Goal: Task Accomplishment & Management: Complete application form

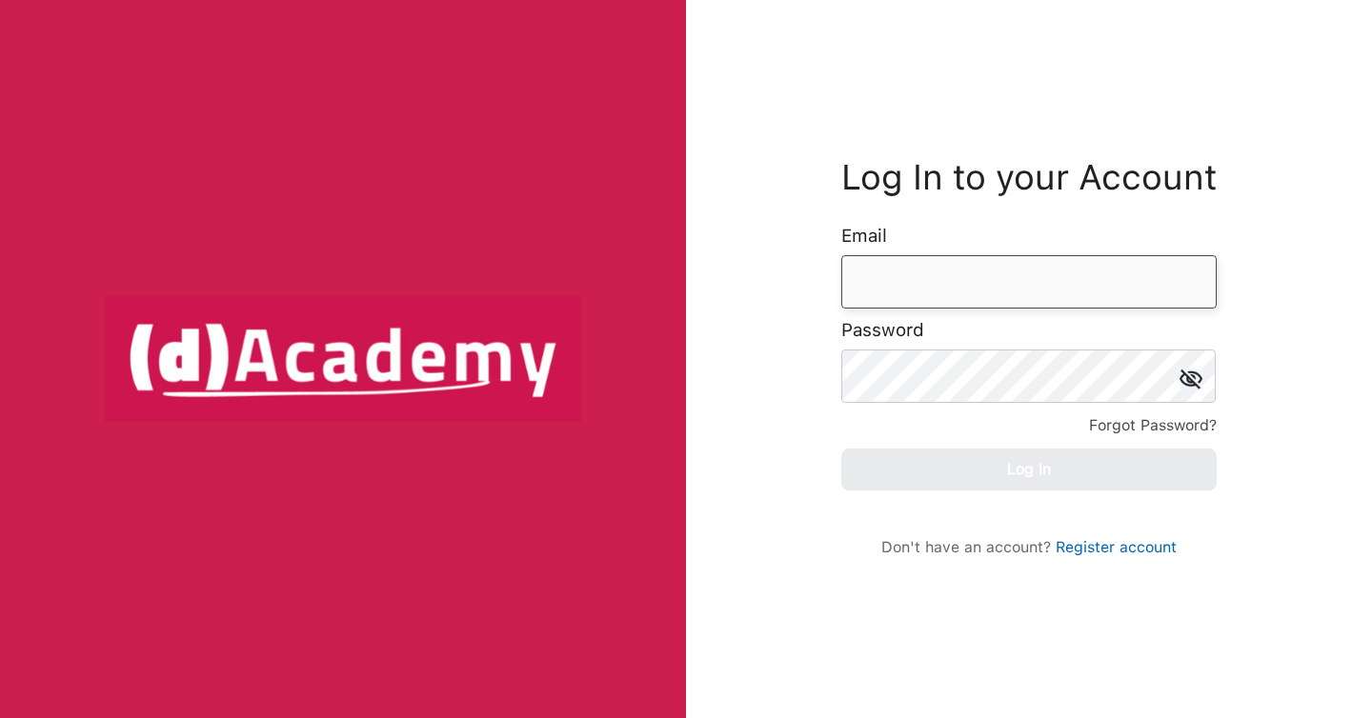
click at [932, 287] on input "email" at bounding box center [1028, 281] width 375 height 53
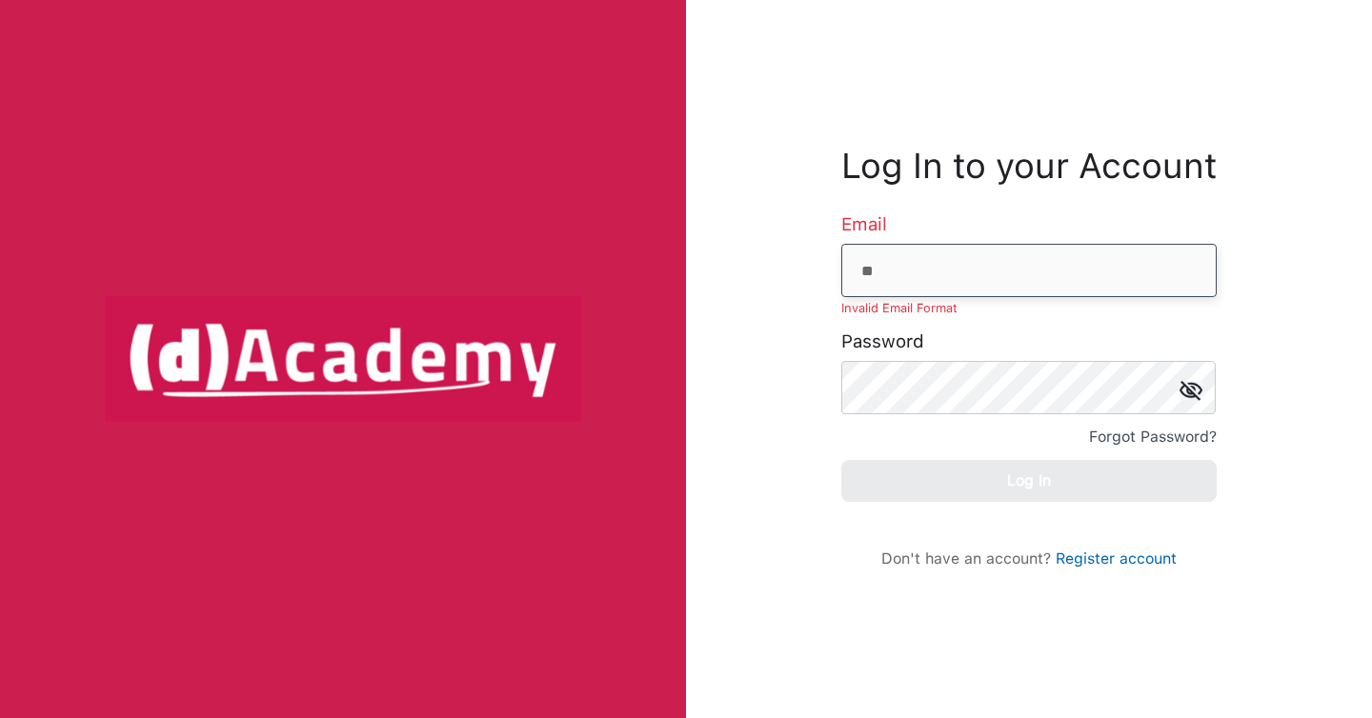
type input "**********"
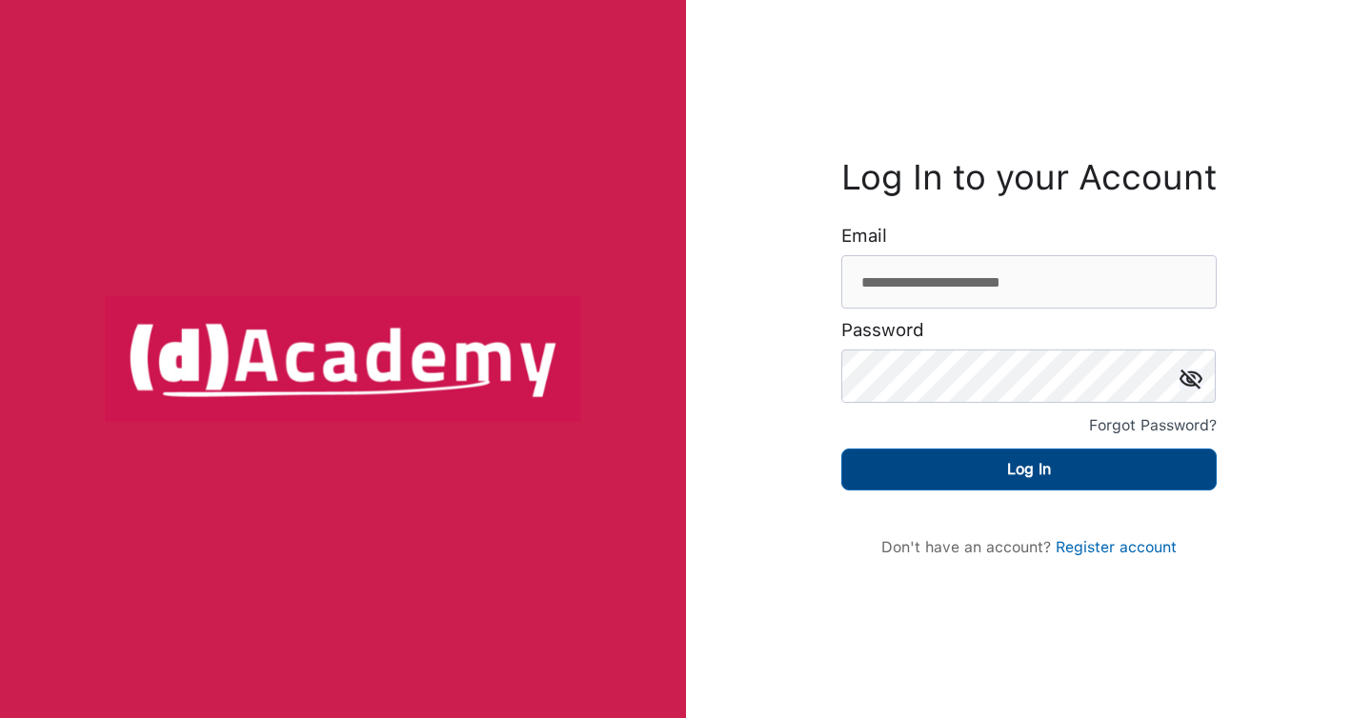
click at [1048, 470] on button "Log In" at bounding box center [1028, 470] width 375 height 42
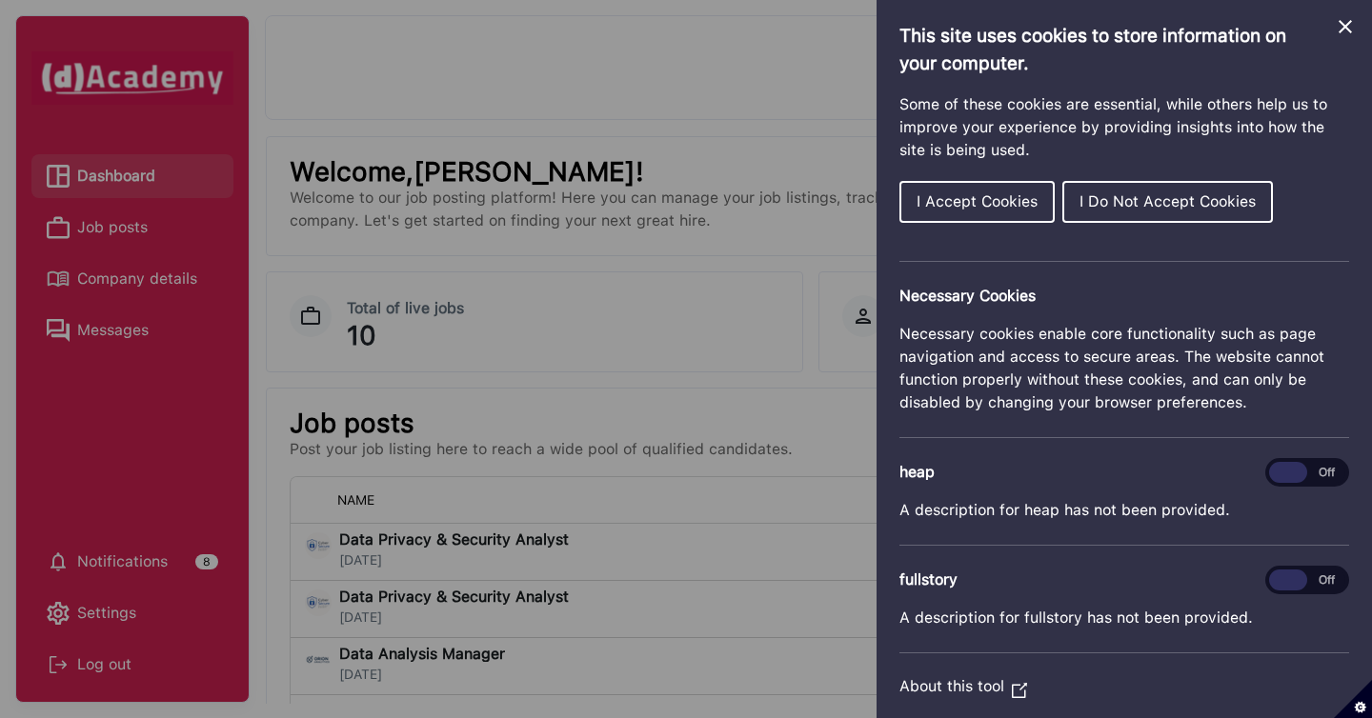
click at [979, 192] on button "I Accept Cookies" at bounding box center [976, 202] width 155 height 42
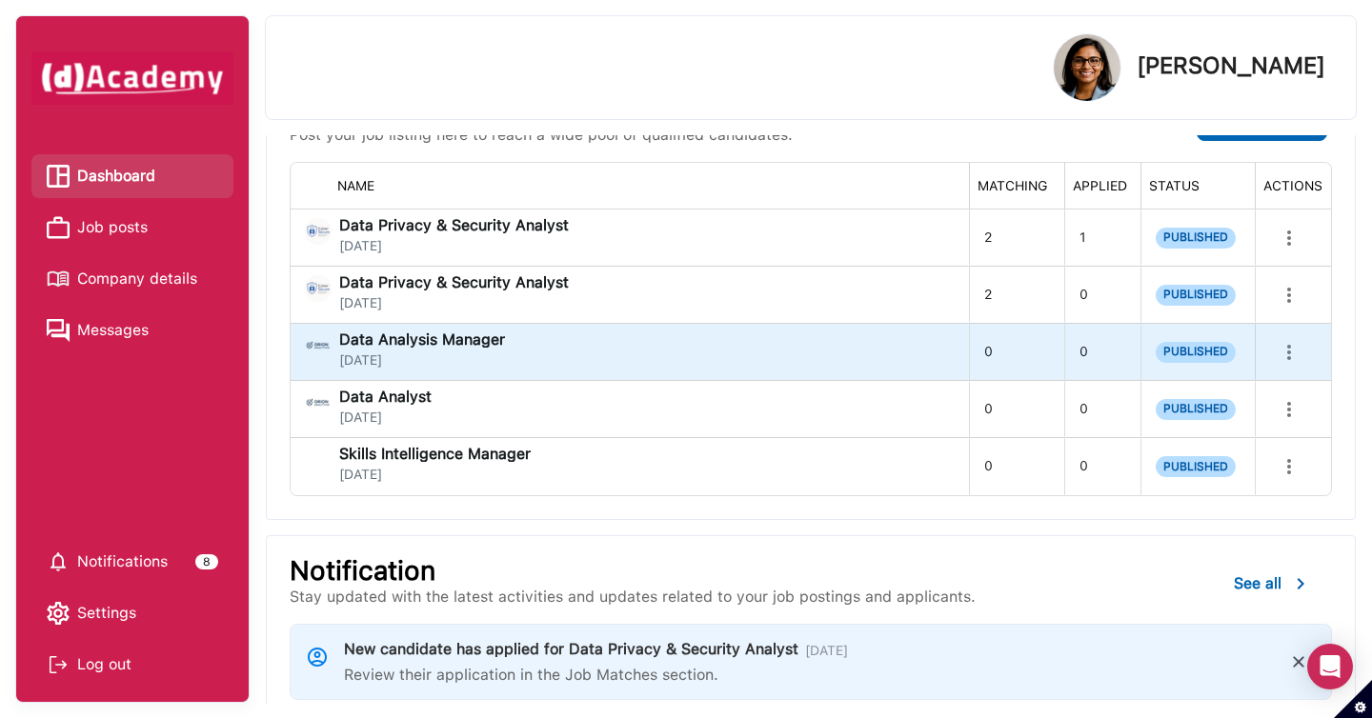
scroll to position [237, 0]
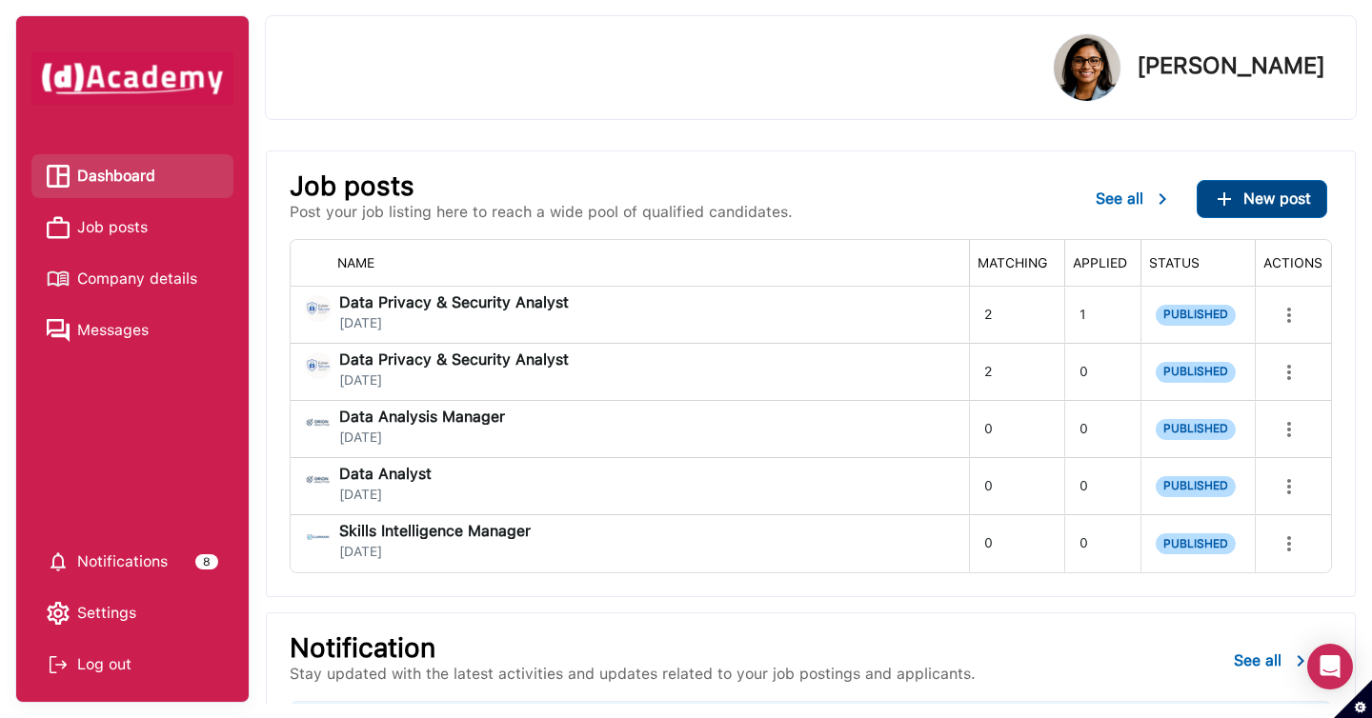
click at [1260, 202] on span "New post" at bounding box center [1277, 199] width 68 height 18
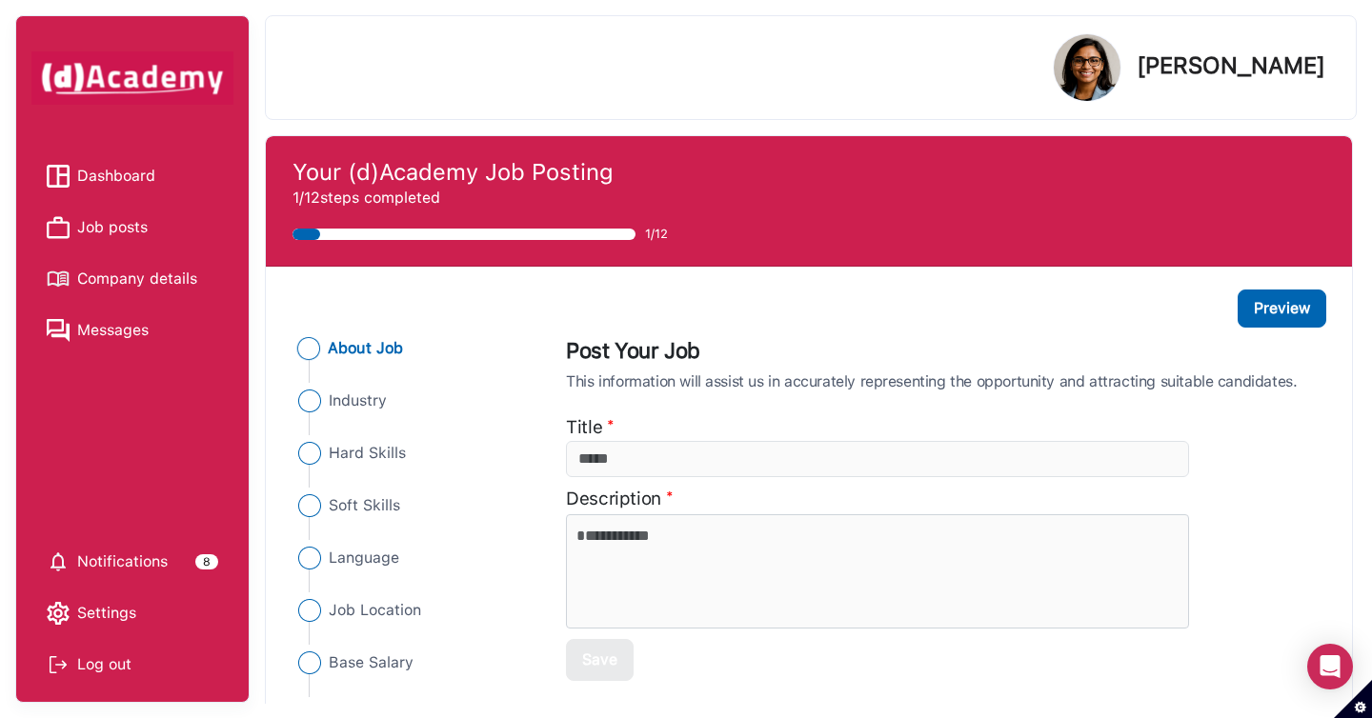
click at [341, 452] on span "Hard Skills" at bounding box center [367, 453] width 77 height 23
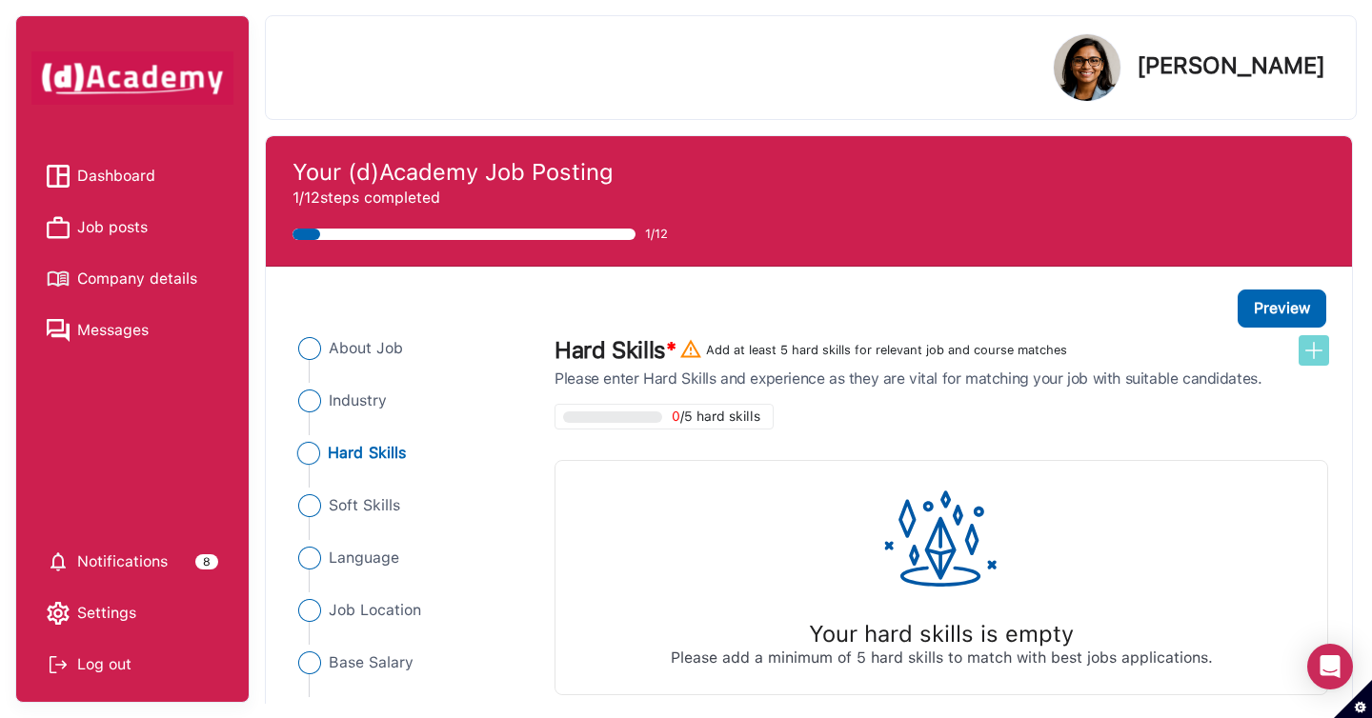
click at [1302, 354] on button at bounding box center [1314, 350] width 30 height 30
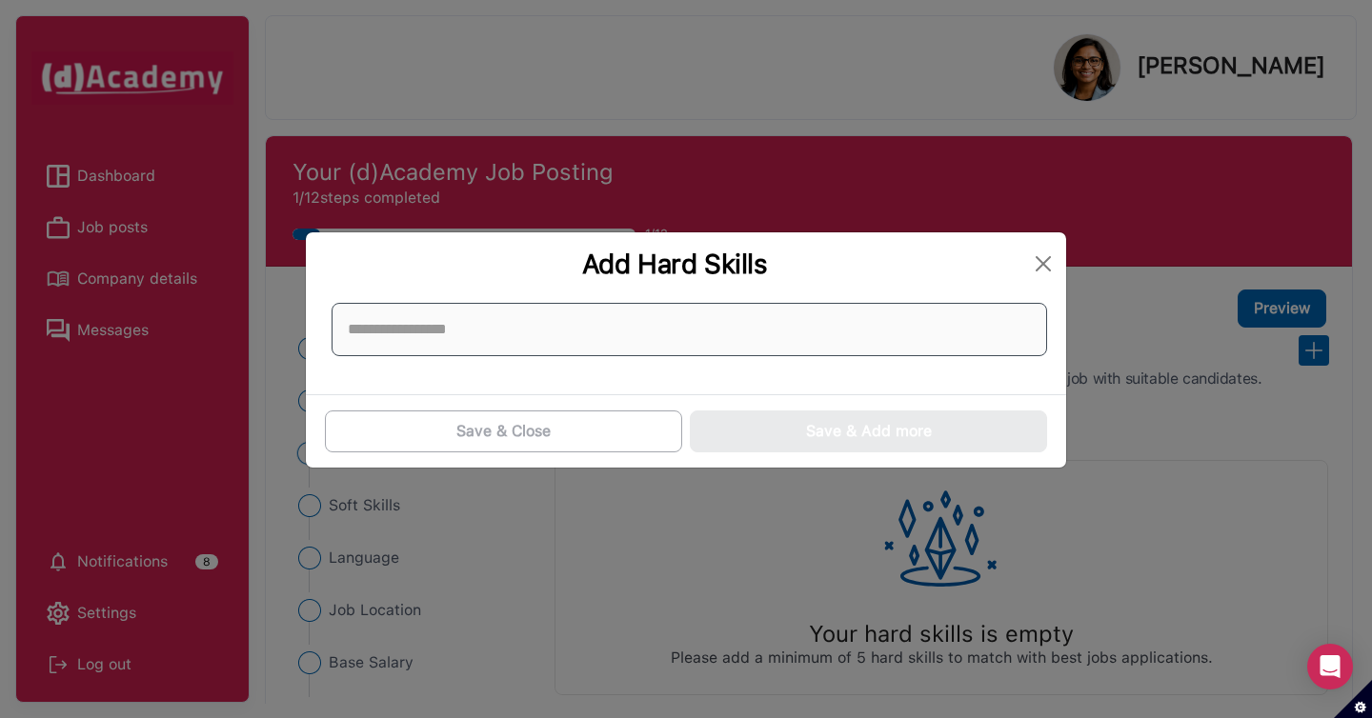
click at [923, 347] on input at bounding box center [690, 329] width 716 height 53
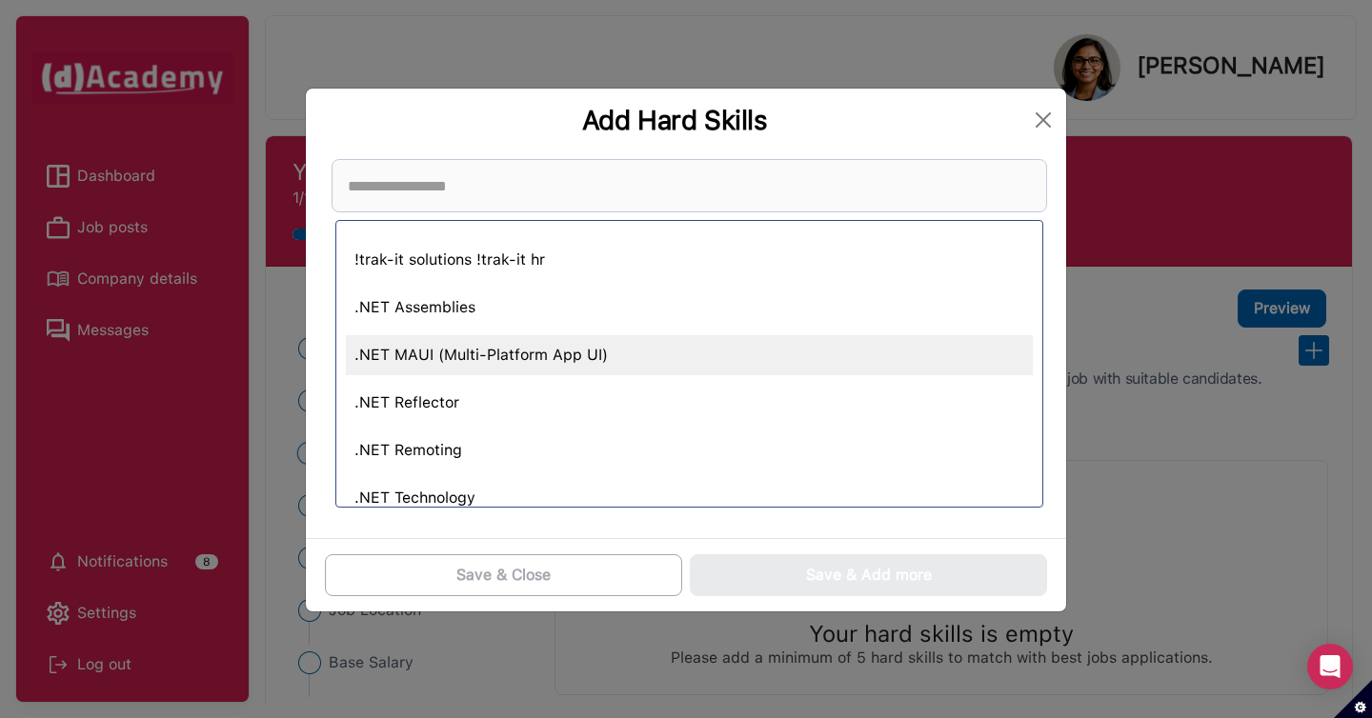
click at [869, 370] on div ".NET MAUI (Multi-Platform App UI)" at bounding box center [689, 355] width 687 height 40
